Goal: Information Seeking & Learning: Learn about a topic

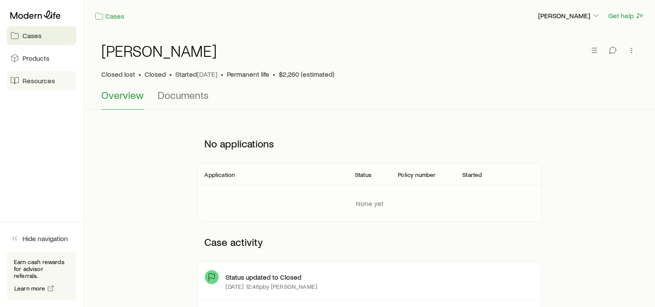
click at [29, 79] on span "Resources" at bounding box center [39, 80] width 32 height 9
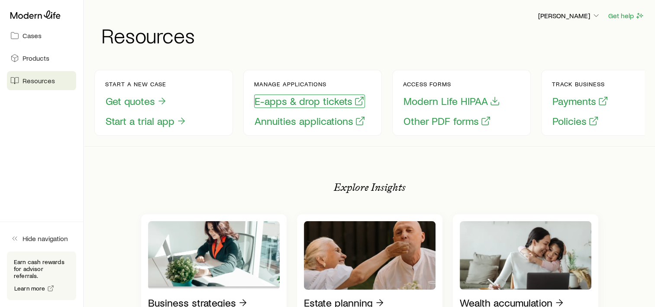
click at [314, 100] on button "E-apps & drop tickets" at bounding box center [309, 100] width 111 height 13
click at [285, 102] on button "E-apps & drop tickets" at bounding box center [309, 100] width 111 height 13
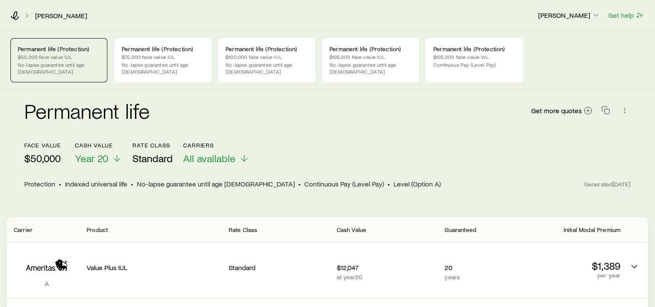
click at [32, 62] on p "No-lapse guarantee until age [DEMOGRAPHIC_DATA]" at bounding box center [59, 68] width 82 height 14
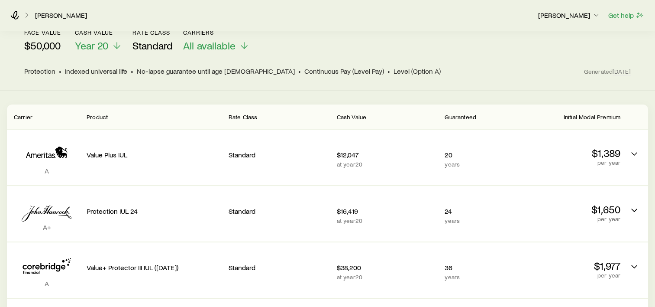
scroll to position [217, 0]
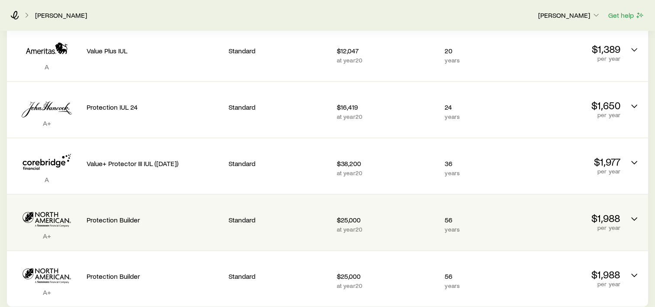
click at [530, 224] on p "per year" at bounding box center [569, 227] width 101 height 7
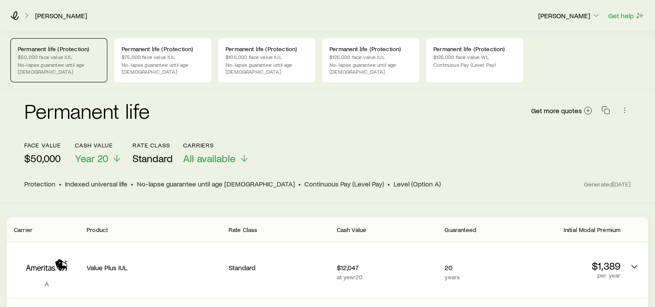
scroll to position [260, 0]
